Goal: Task Accomplishment & Management: Use online tool/utility

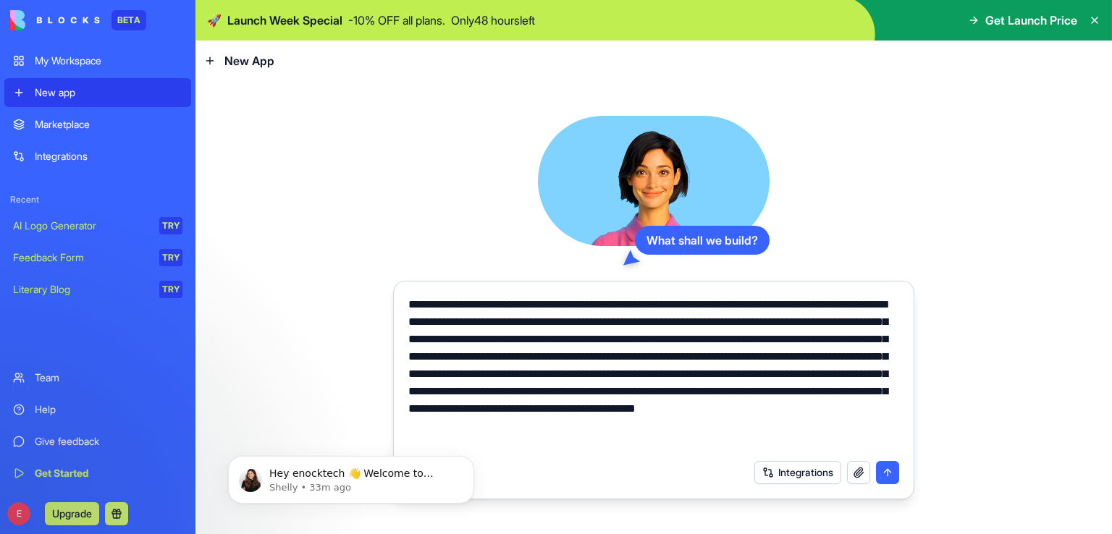
type textarea "**********"
click at [892, 473] on button "submit" at bounding box center [887, 472] width 23 height 23
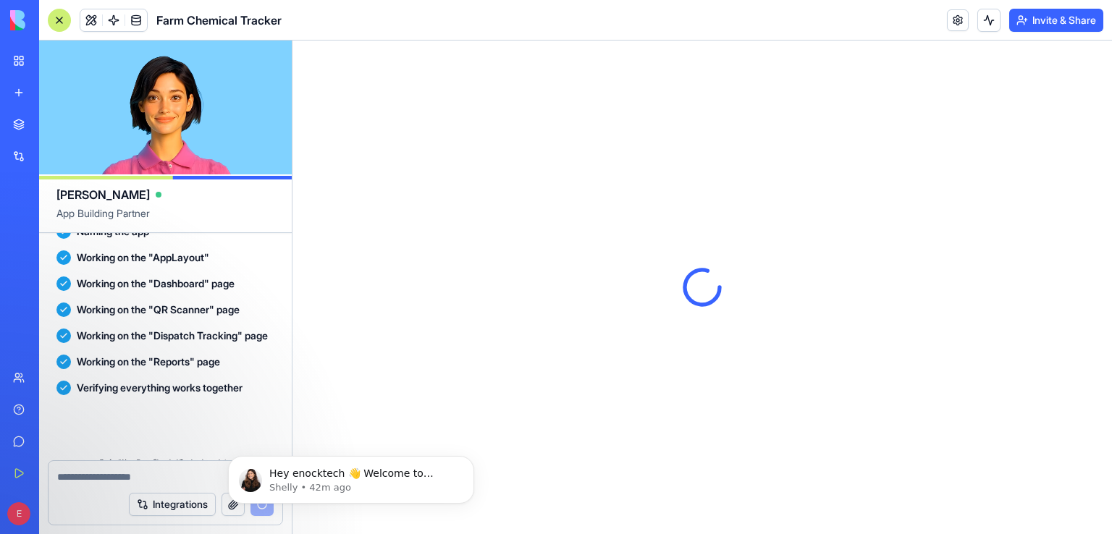
scroll to position [846, 0]
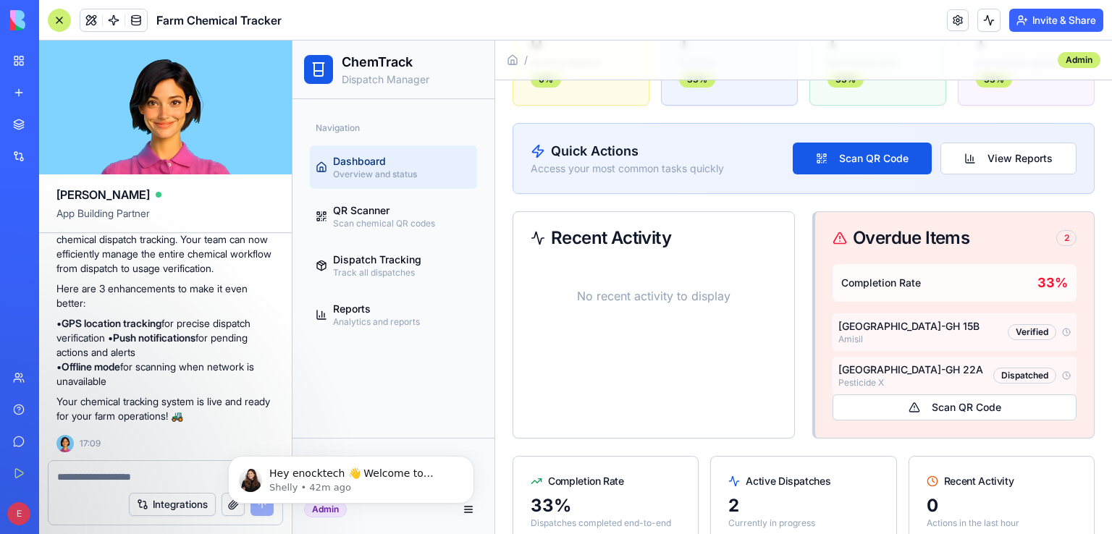
scroll to position [200, 0]
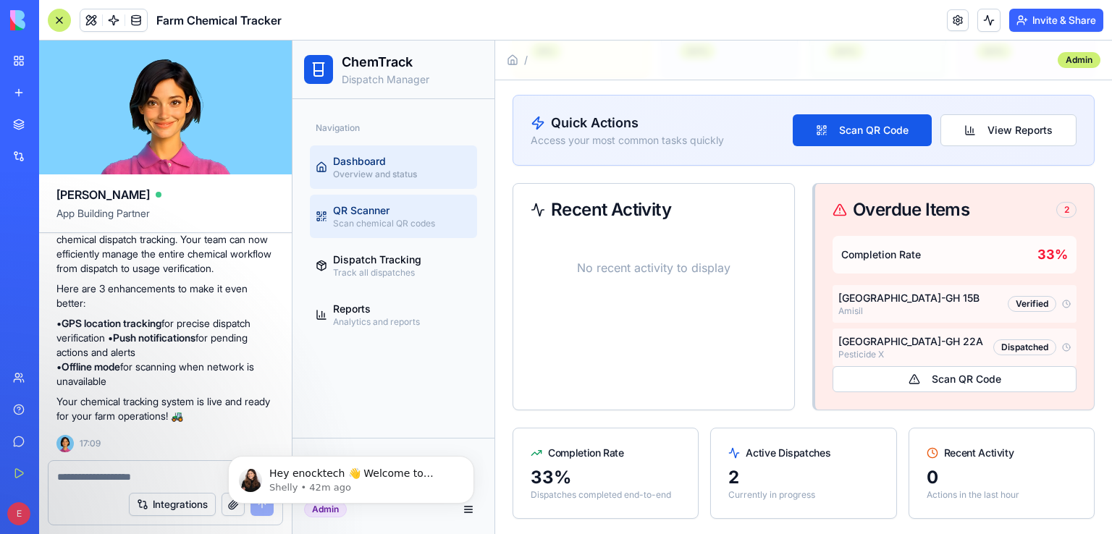
click at [422, 234] on link "QR Scanner Scan chemical QR codes" at bounding box center [393, 216] width 167 height 43
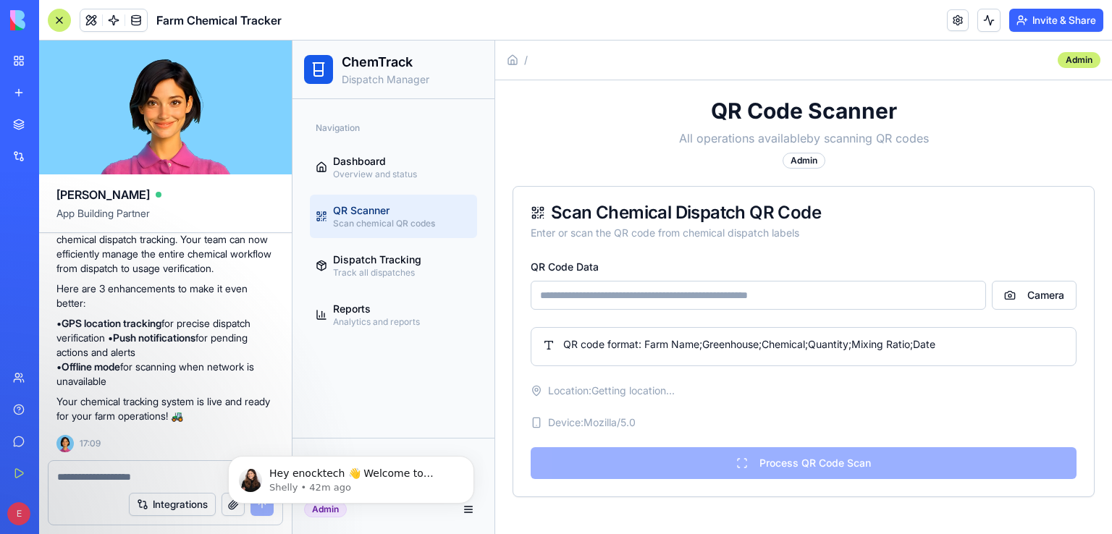
scroll to position [0, 0]
click at [707, 295] on input "QR Code Data" at bounding box center [758, 295] width 455 height 29
click at [216, 328] on p "• GPS location tracking for precise dispatch verification • Push notifications …" at bounding box center [165, 352] width 218 height 72
click at [217, 367] on p "• GPS location tracking for precise dispatch verification • Push notifications …" at bounding box center [165, 352] width 218 height 72
click at [198, 405] on p "Your chemical tracking system is live and ready for your farm operations! 🚜" at bounding box center [165, 409] width 218 height 29
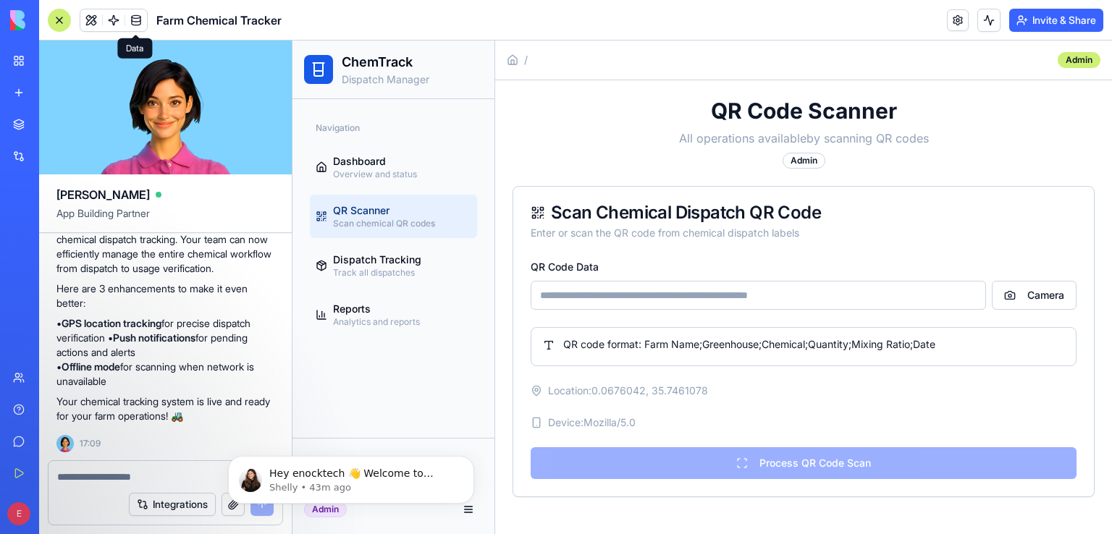
click at [135, 17] on span at bounding box center [136, 20] width 41 height 41
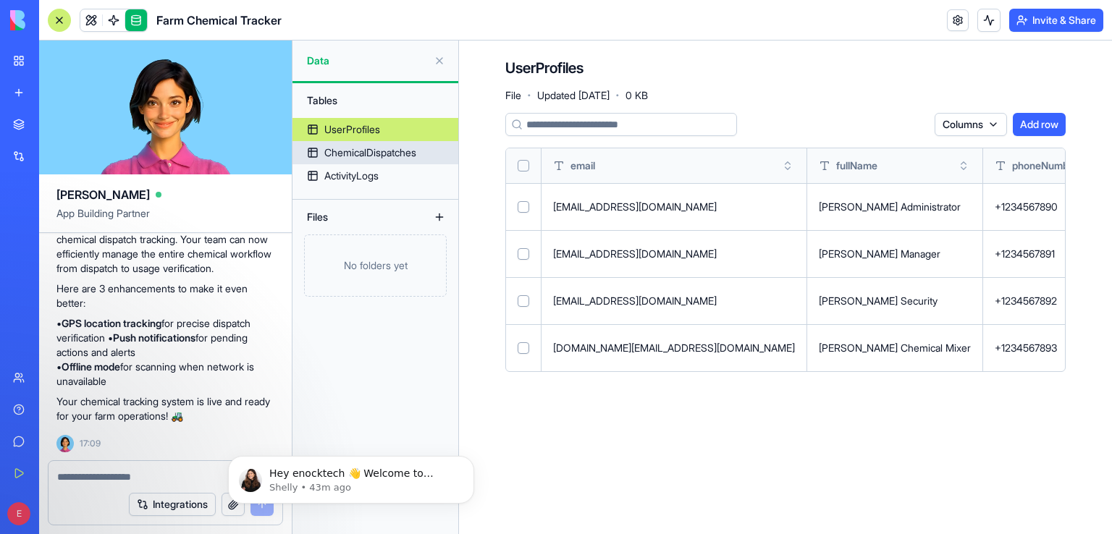
click at [403, 144] on link "ChemicalDispatches" at bounding box center [375, 152] width 166 height 23
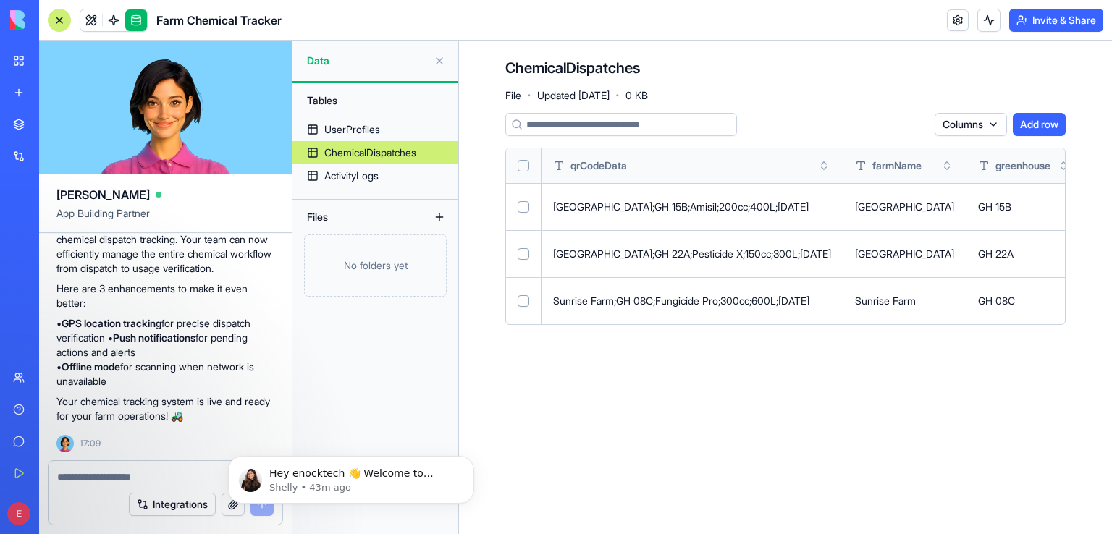
click at [956, 25] on link at bounding box center [958, 20] width 22 height 22
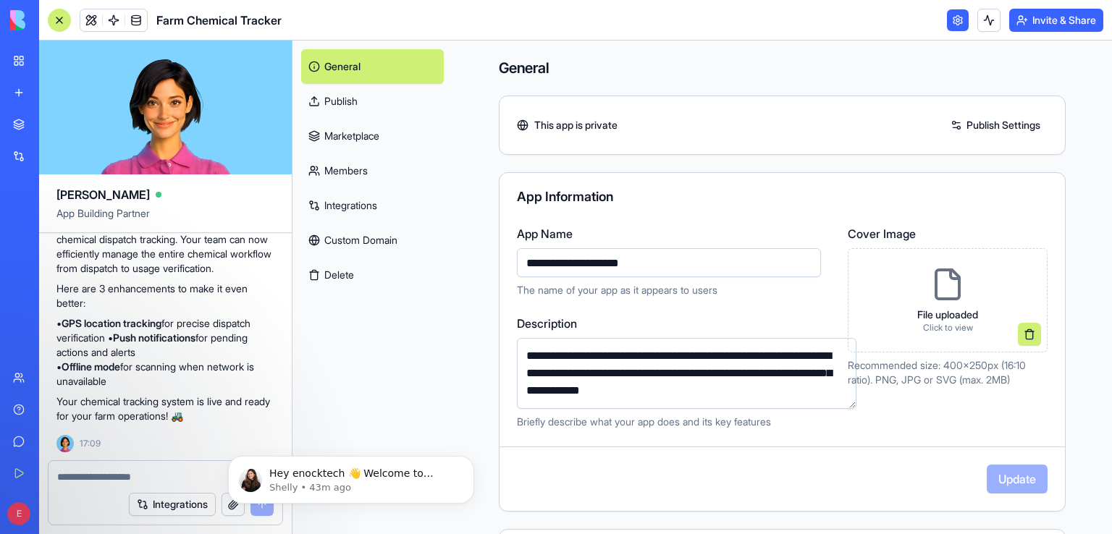
click at [956, 25] on link at bounding box center [958, 20] width 22 height 22
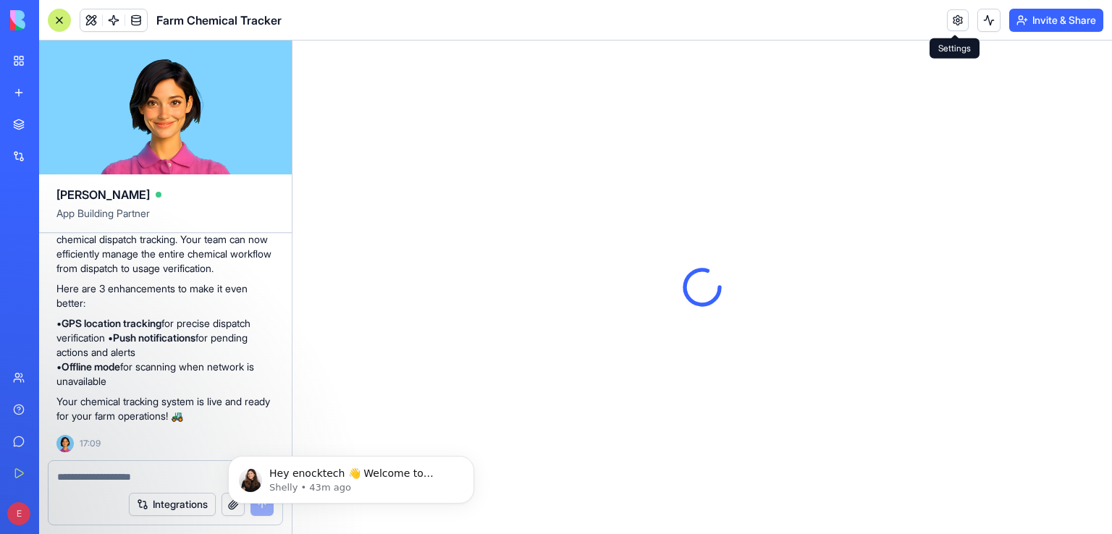
click at [960, 18] on link at bounding box center [958, 20] width 22 height 22
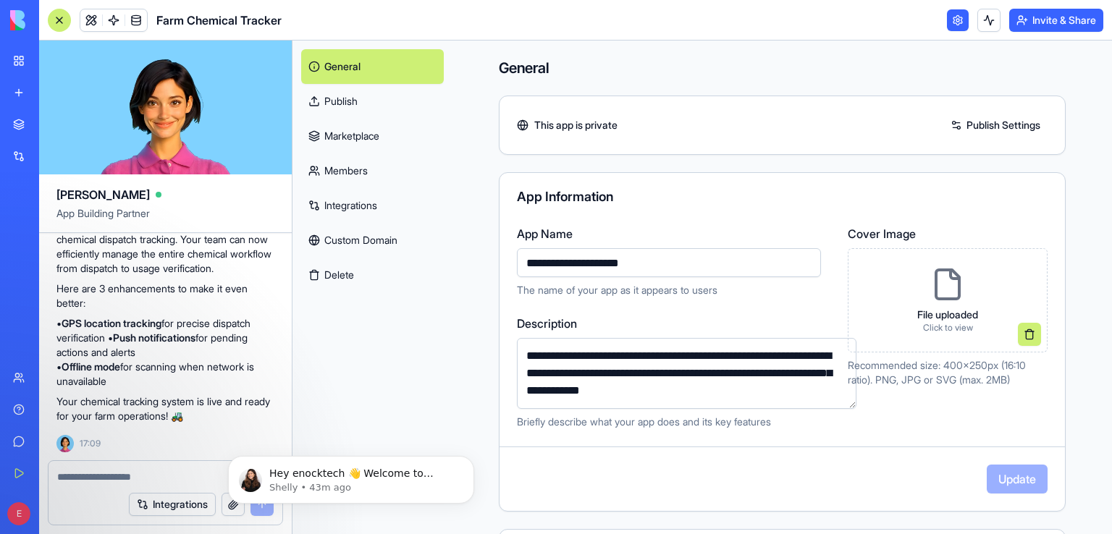
click at [348, 104] on link "Publish" at bounding box center [372, 101] width 143 height 35
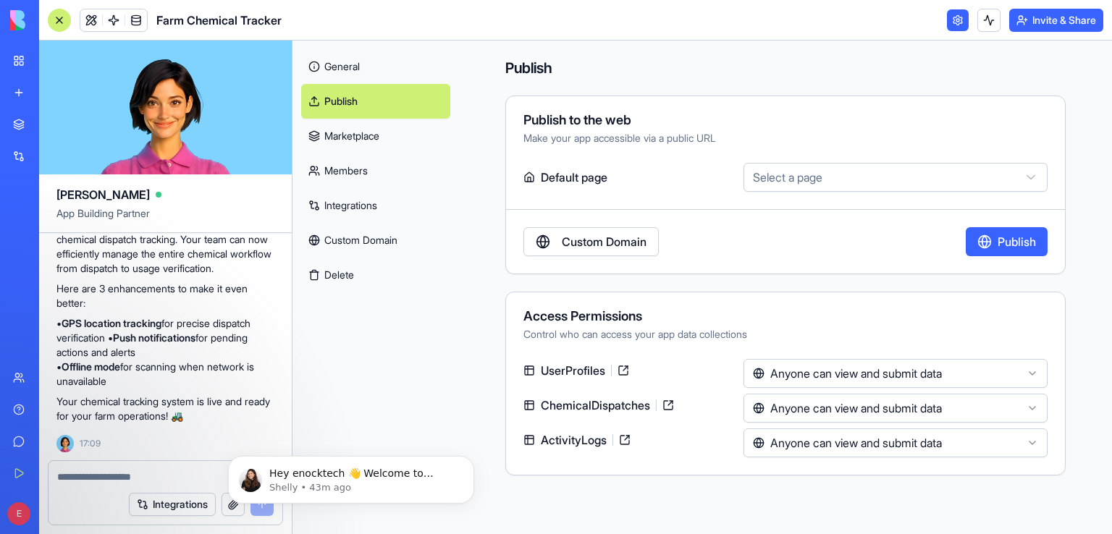
click at [805, 176] on html "BETA My Workspace New app Marketplace Integrations Recent New App AI Logo Gener…" at bounding box center [556, 267] width 1112 height 534
click at [374, 209] on link "Integrations" at bounding box center [375, 205] width 149 height 35
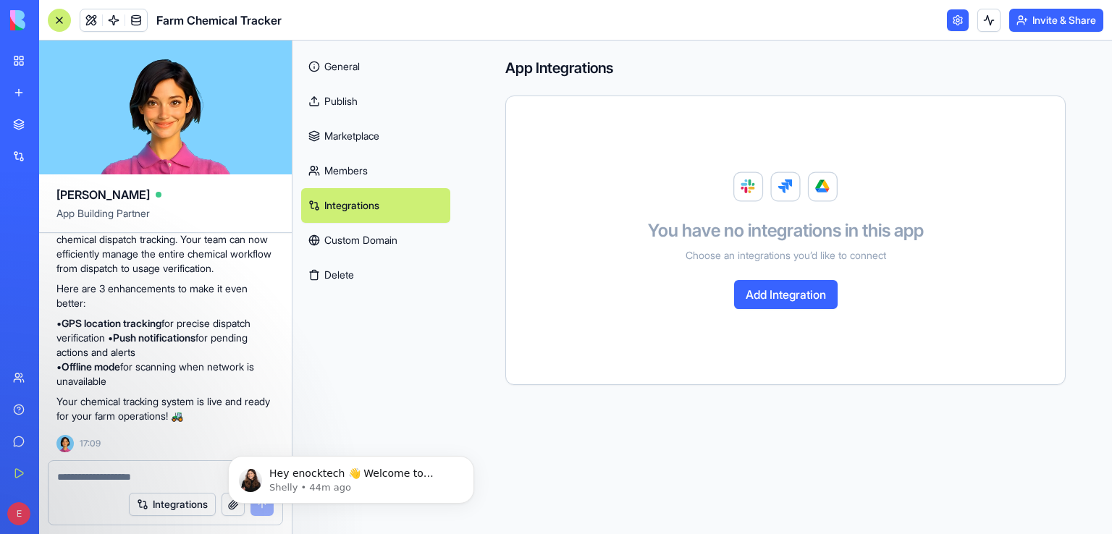
click at [950, 22] on link at bounding box center [958, 20] width 22 height 22
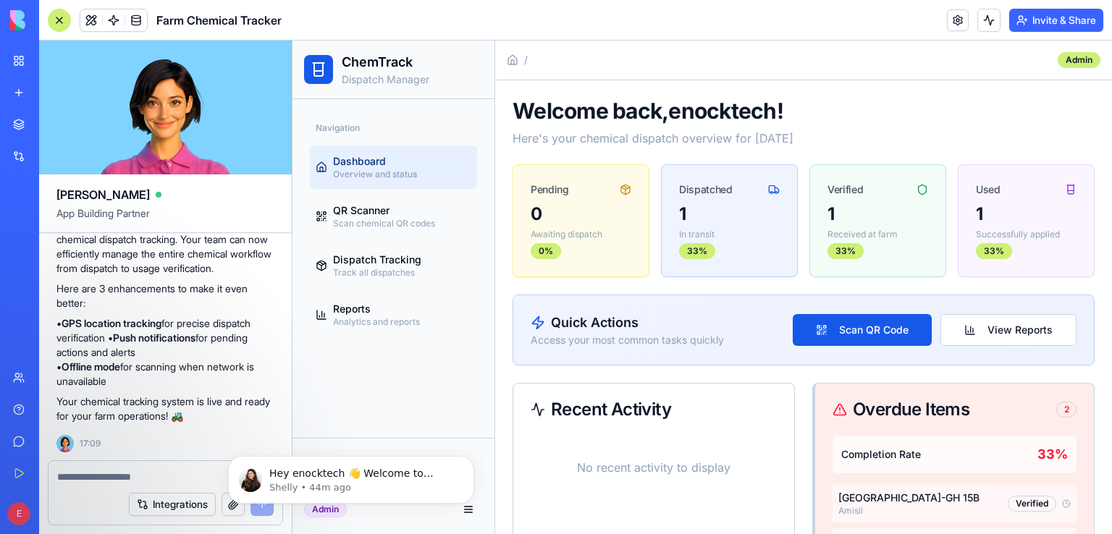
click at [698, 140] on p "Here's your chemical dispatch overview for [DATE]" at bounding box center [804, 138] width 582 height 17
click at [597, 225] on div "0 Awaiting dispatch 0 %" at bounding box center [581, 231] width 101 height 56
